Goal: Task Accomplishment & Management: Manage account settings

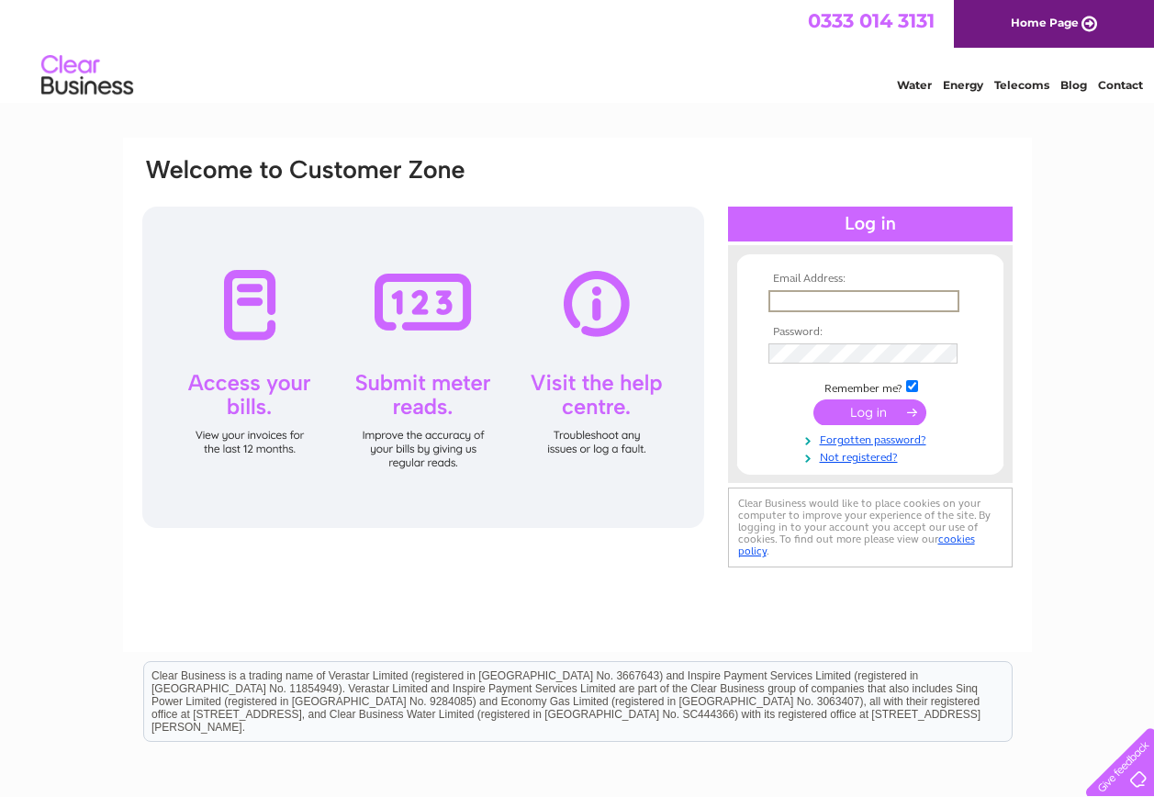
click at [797, 294] on input "text" at bounding box center [863, 301] width 191 height 22
click at [802, 296] on input "text" at bounding box center [863, 301] width 191 height 22
type input "[EMAIL_ADDRESS][DOMAIN_NAME]"
click at [813, 399] on input "submit" at bounding box center [869, 412] width 113 height 26
